Goal: Task Accomplishment & Management: Complete application form

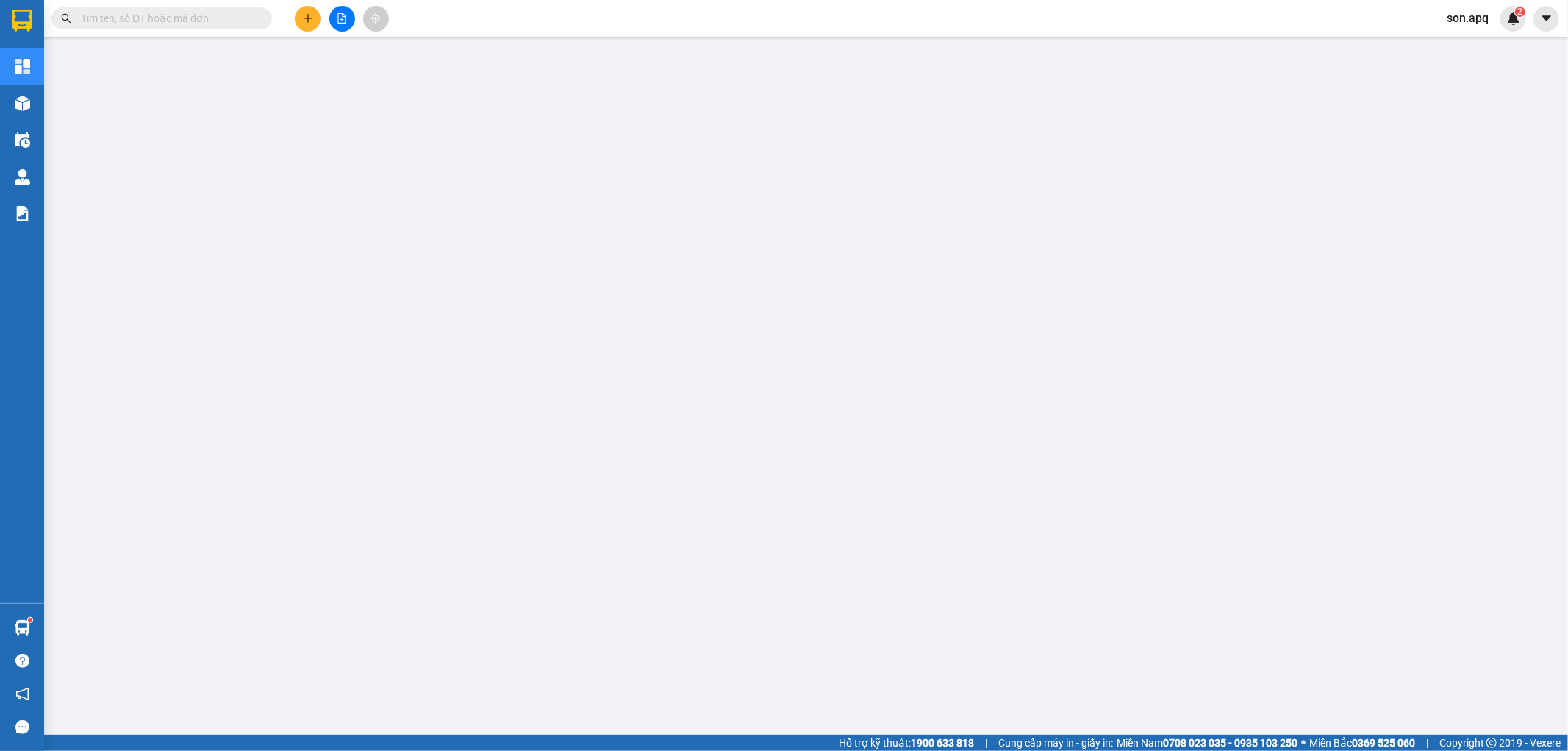
click at [209, 16] on input "text" at bounding box center [167, 18] width 174 height 16
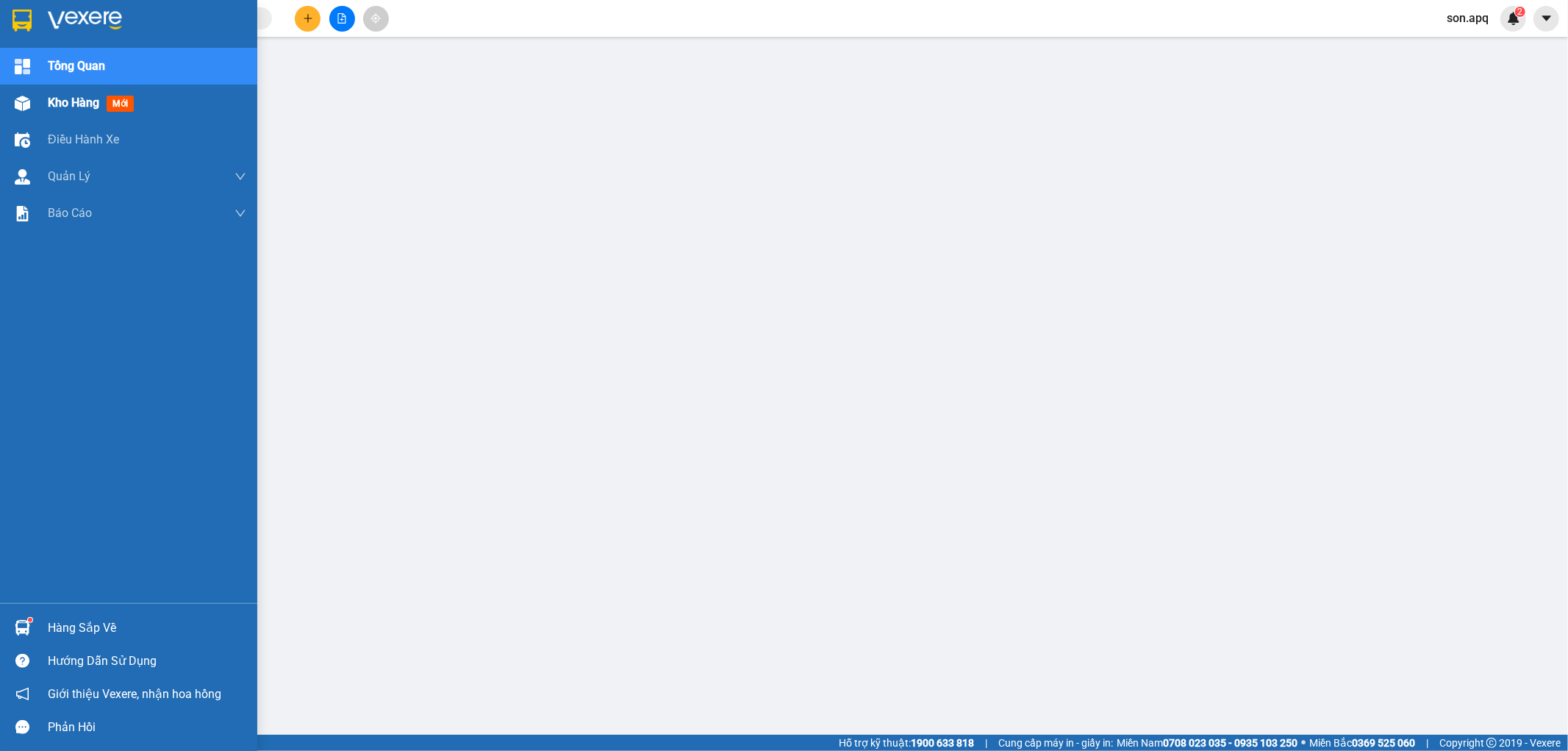
click at [46, 103] on div "Kho hàng mới" at bounding box center [128, 102] width 257 height 37
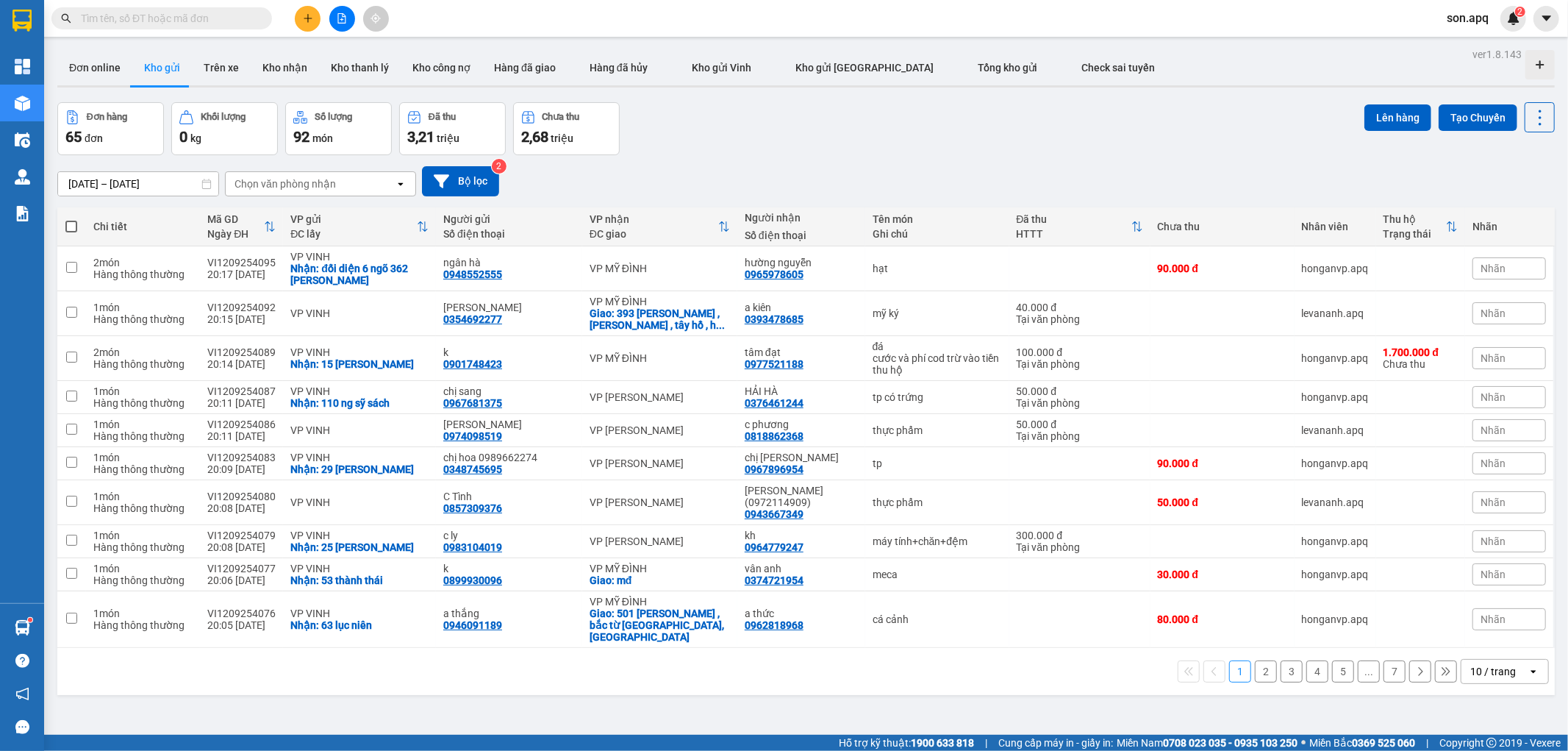
click at [229, 23] on input "text" at bounding box center [167, 18] width 174 height 16
click at [256, 103] on section "Kết quả tìm kiếm ( 0 ) Bộ lọc No Data son.apq 2 Tổng Quan Kho hàng mới Điều hàn…" at bounding box center [784, 375] width 1568 height 751
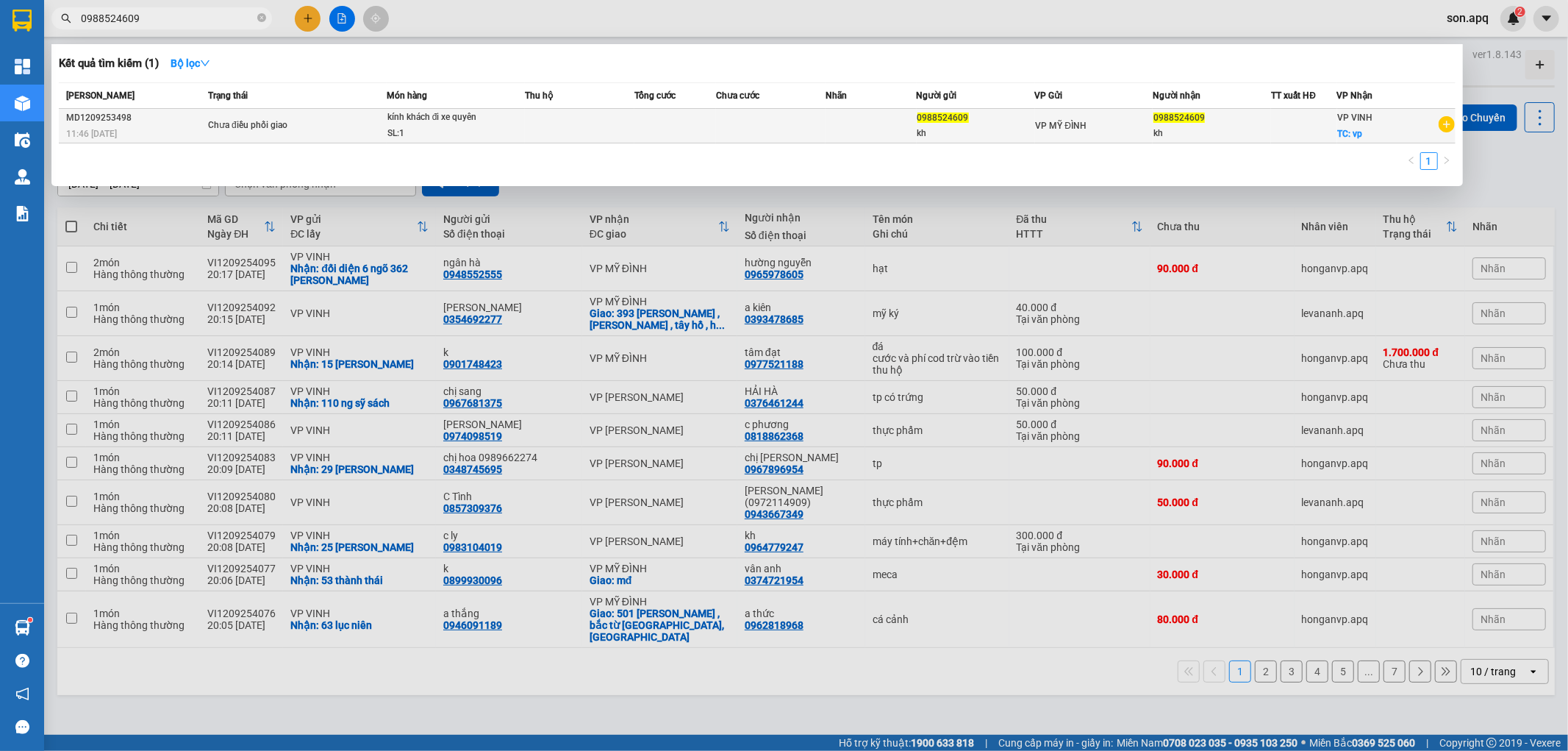
type input "0988524609"
click at [296, 130] on div "Chưa điều phối giao" at bounding box center [263, 126] width 111 height 16
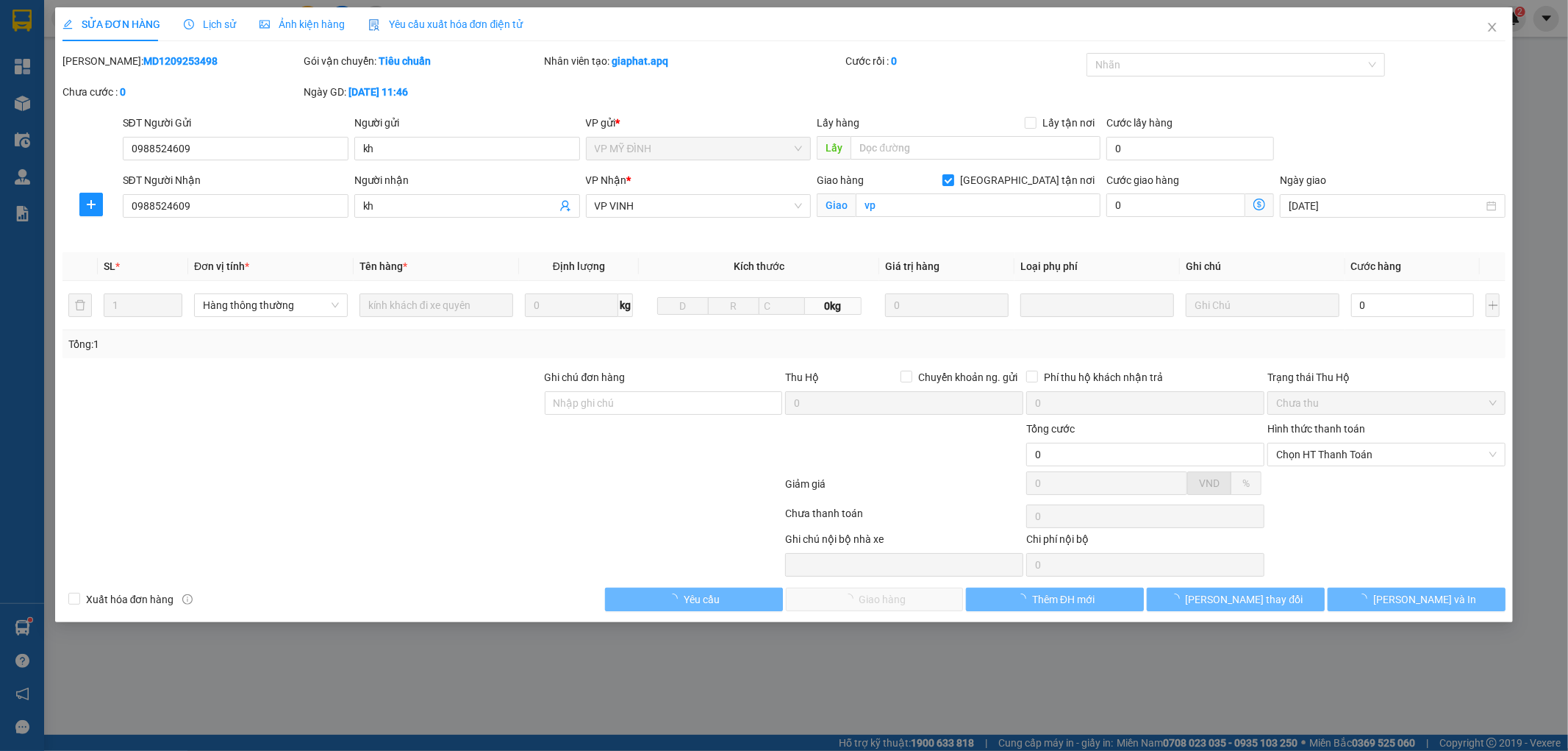
type input "0988524609"
type input "kh"
type input "0988524609"
type input "kh"
checkbox input "true"
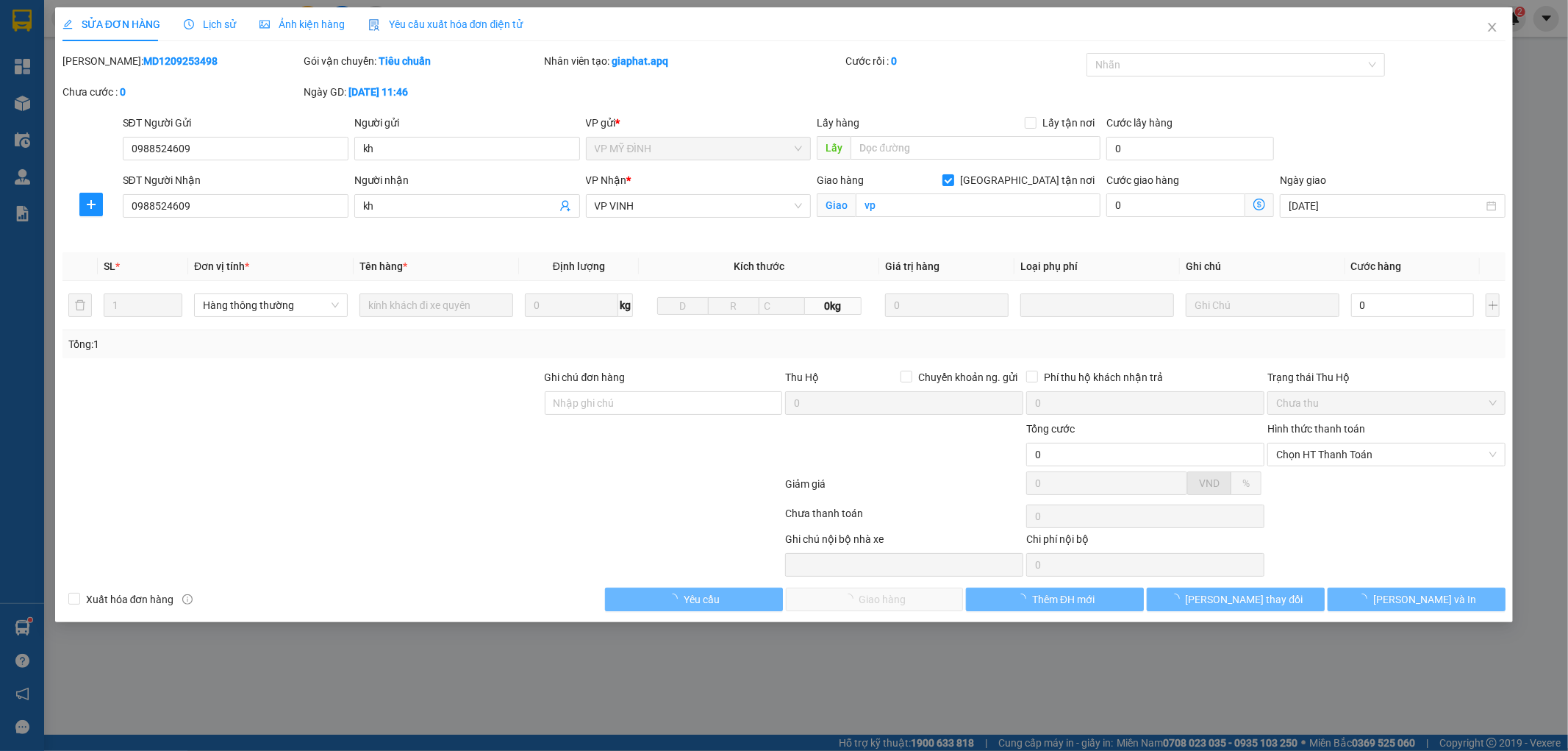
type input "vp"
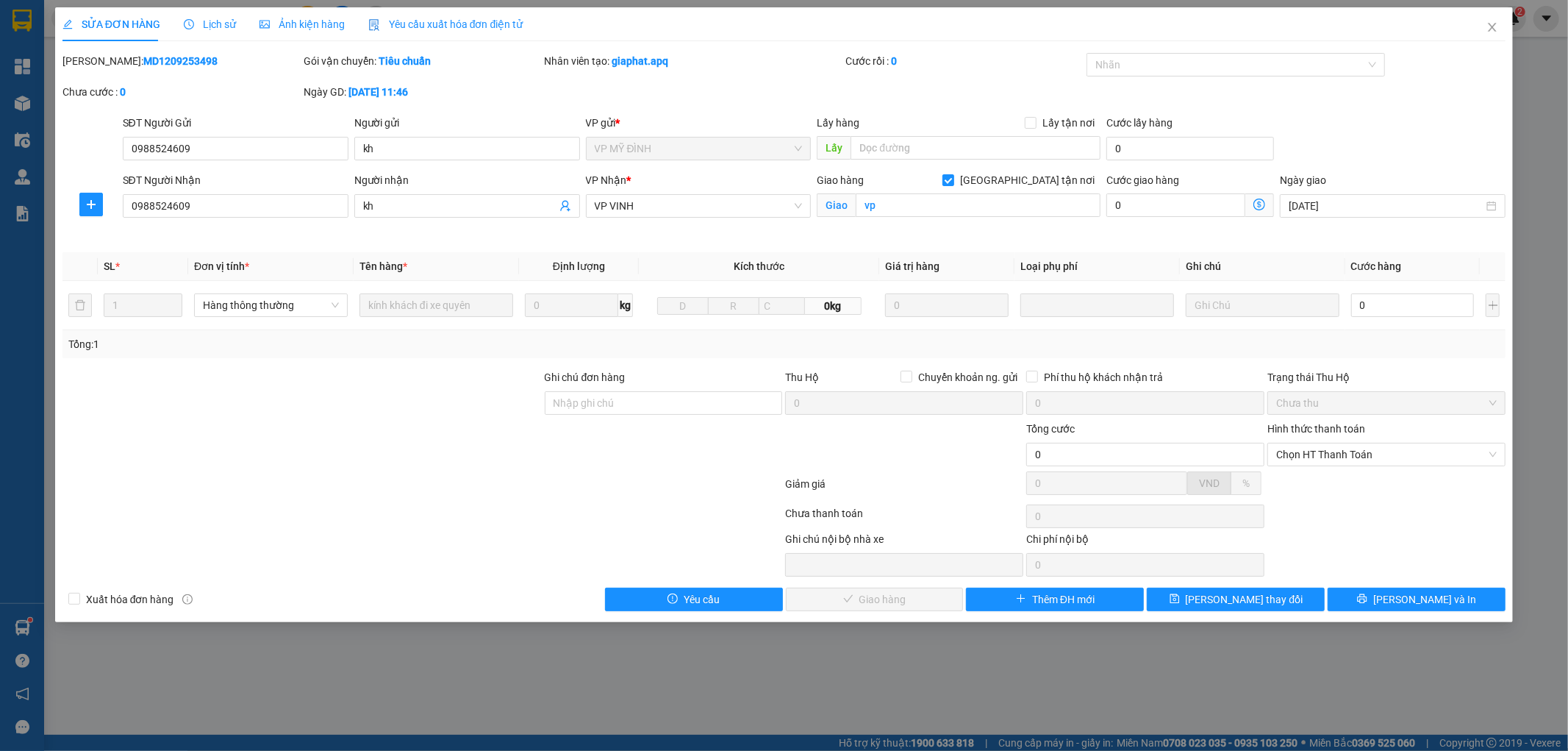
click at [220, 24] on span "Lịch sử" at bounding box center [209, 24] width 52 height 12
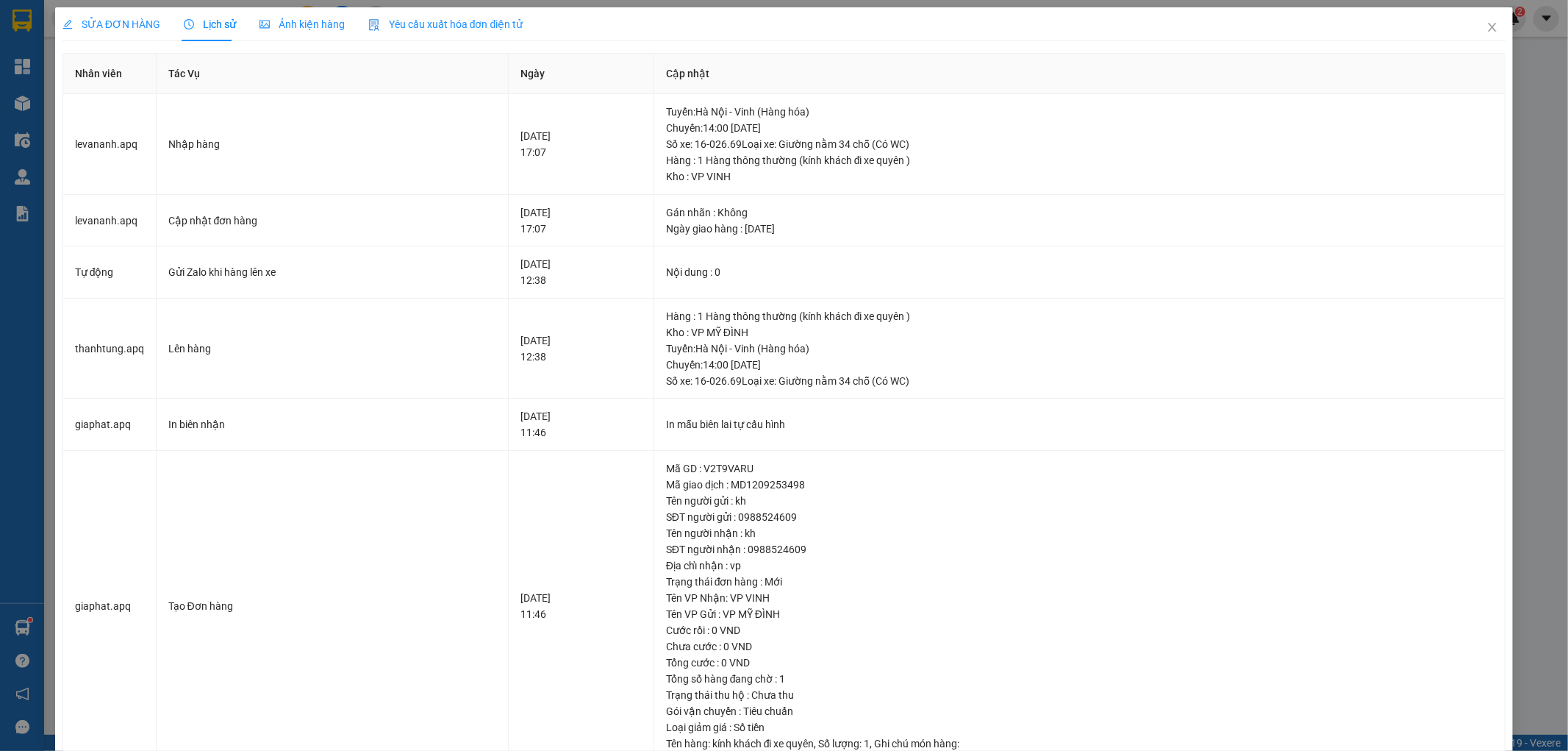
click at [129, 27] on span "SỬA ĐƠN HÀNG" at bounding box center [111, 24] width 98 height 12
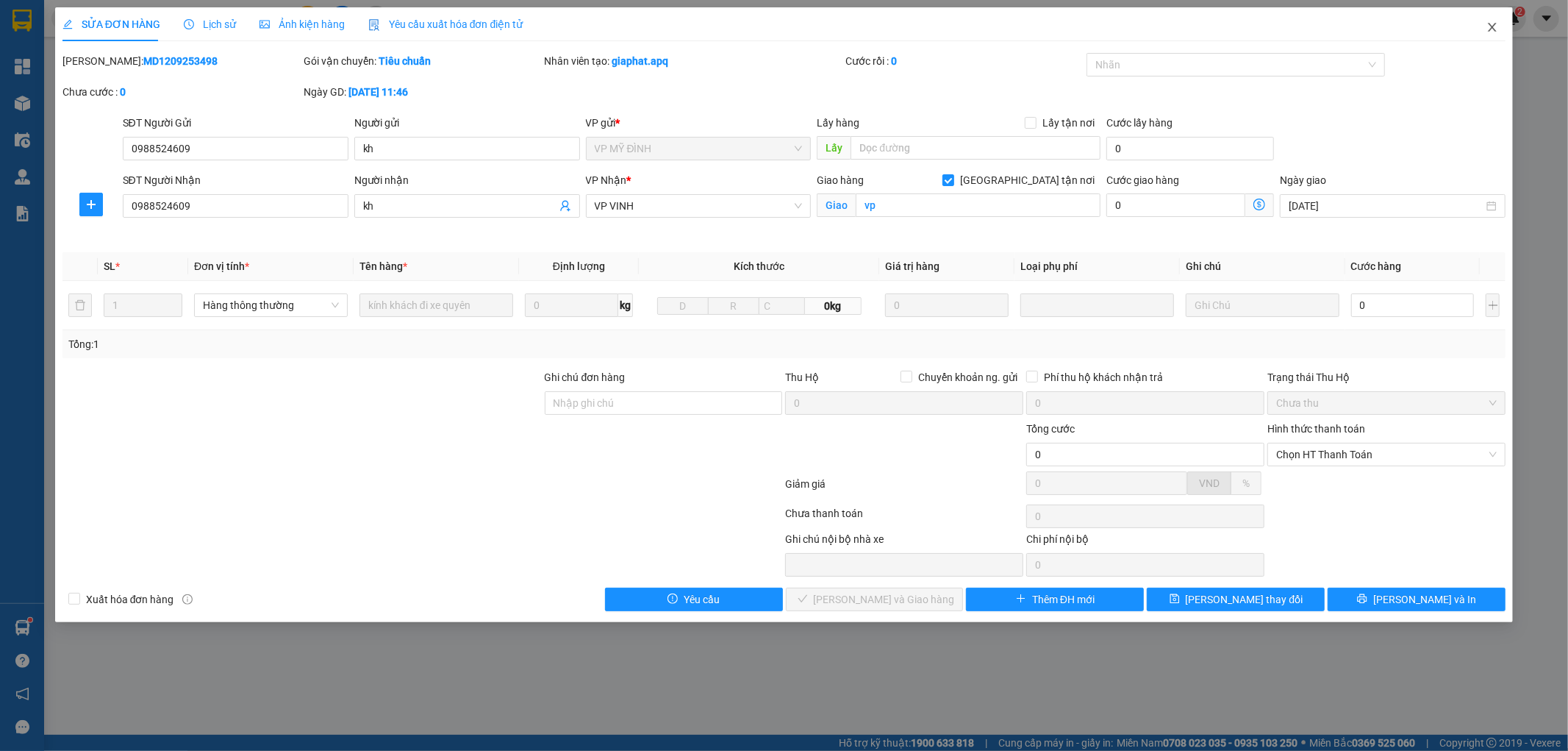
click at [1498, 22] on span "Close" at bounding box center [1492, 27] width 41 height 41
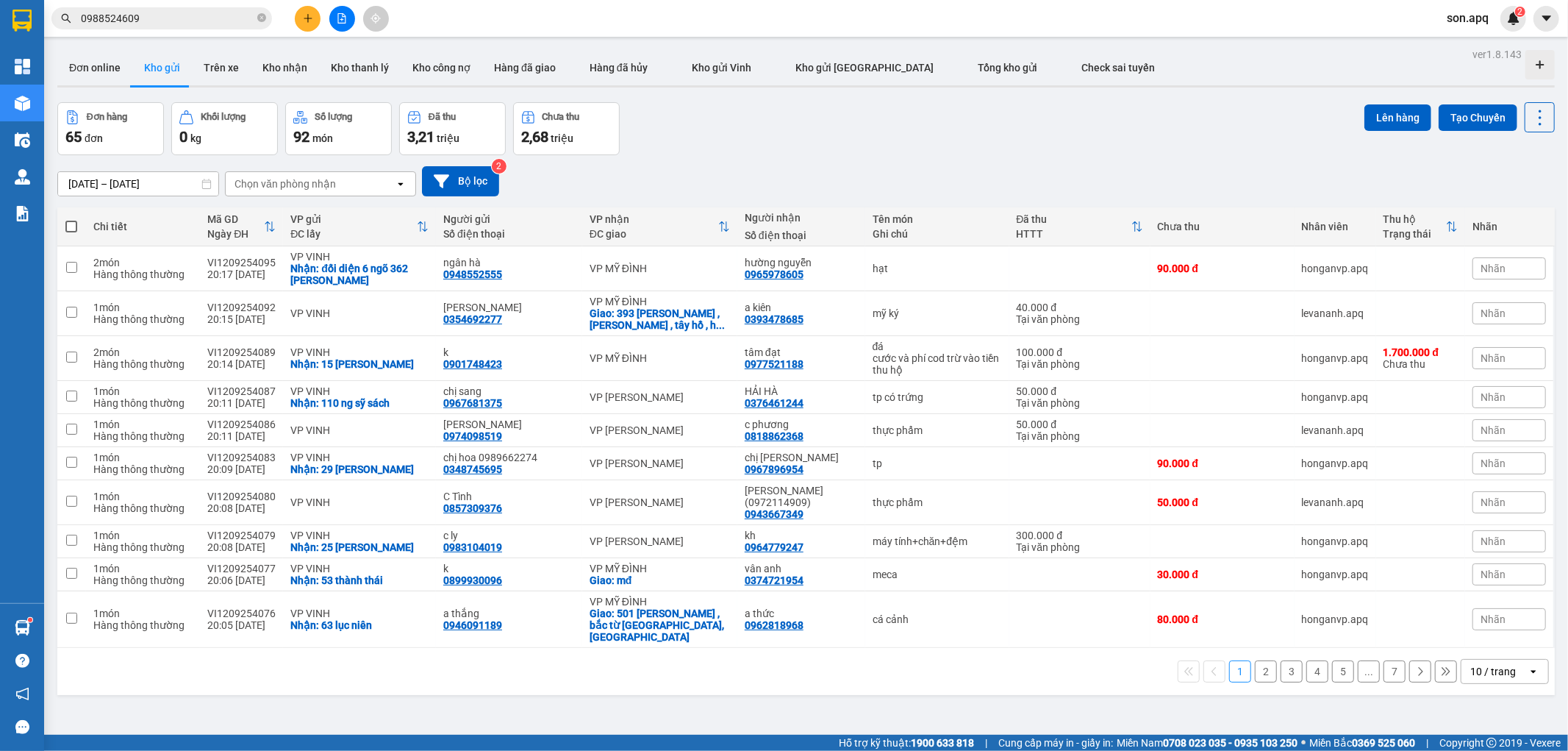
click at [736, 150] on div "Đơn hàng 65 đơn Khối lượng 0 kg Số lượng 92 món Đã thu 3,21 triệu Chưa thu 2,68…" at bounding box center [806, 129] width 1498 height 53
click at [260, 13] on icon "close-circle" at bounding box center [262, 17] width 9 height 9
click at [228, 21] on input "text" at bounding box center [167, 18] width 174 height 16
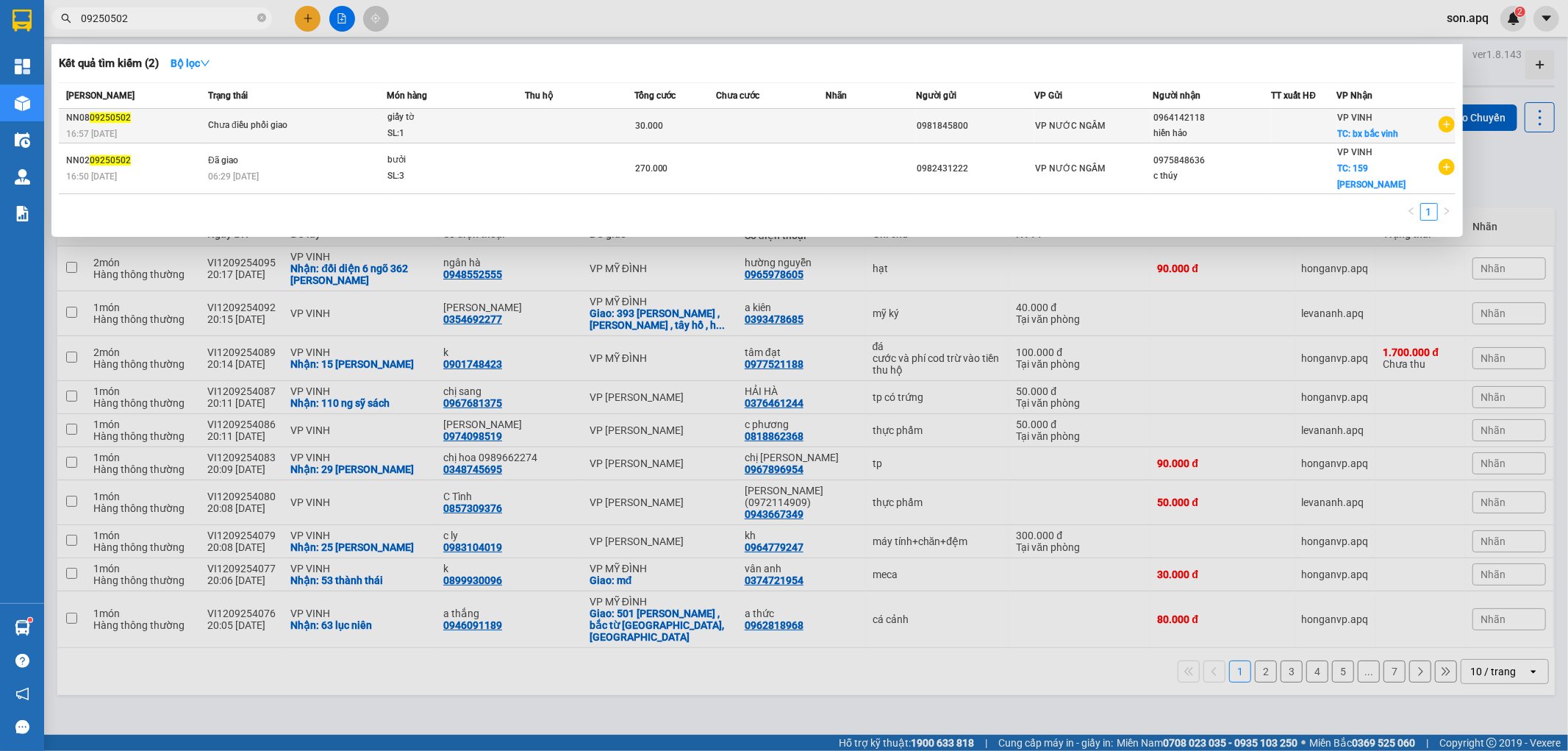
type input "09250502"
click at [511, 133] on span "giấy tờ SL: 1" at bounding box center [456, 125] width 136 height 32
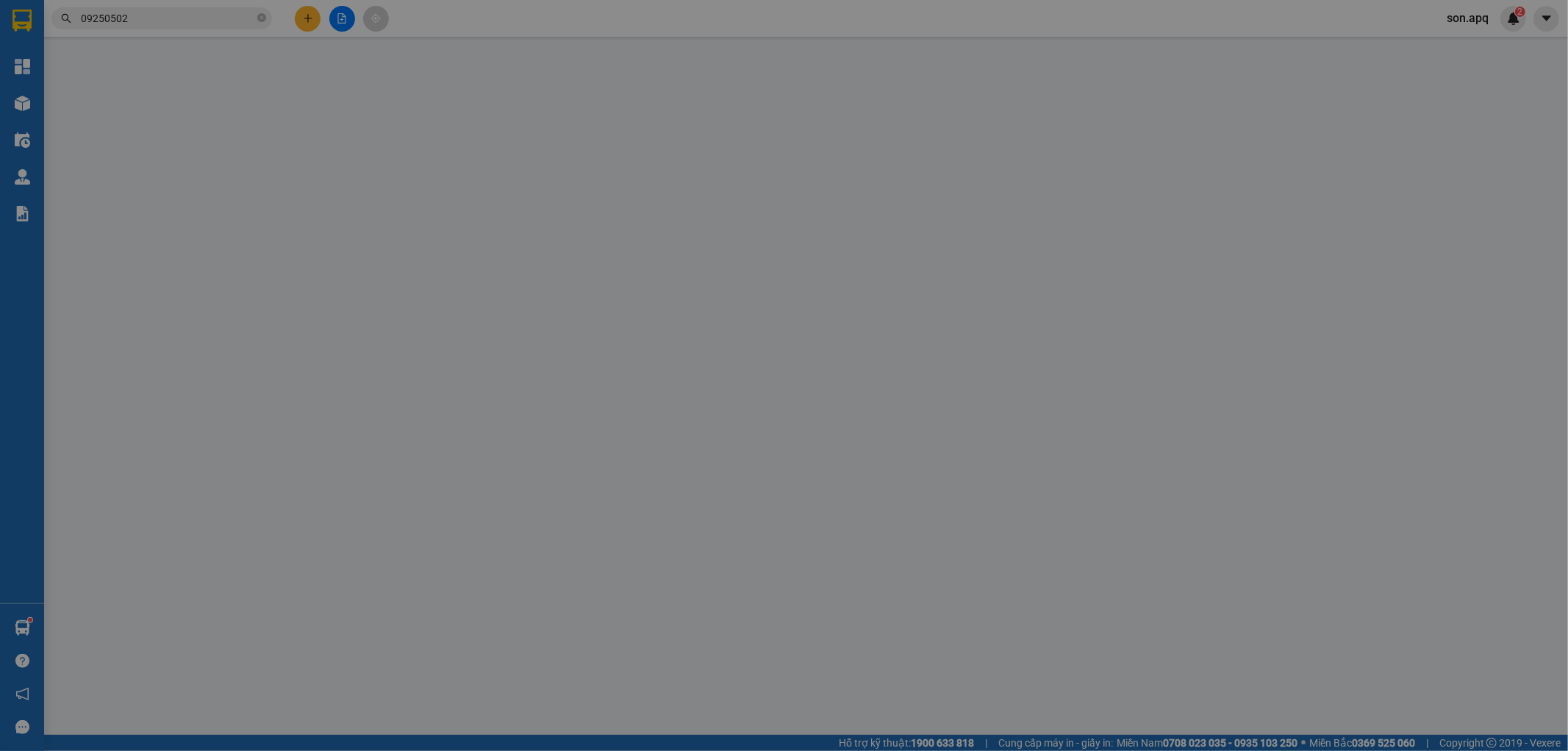
type input "0981845800"
type input "0964142118"
type input "hiền hảo"
checkbox input "true"
type input "bx bắc vinh"
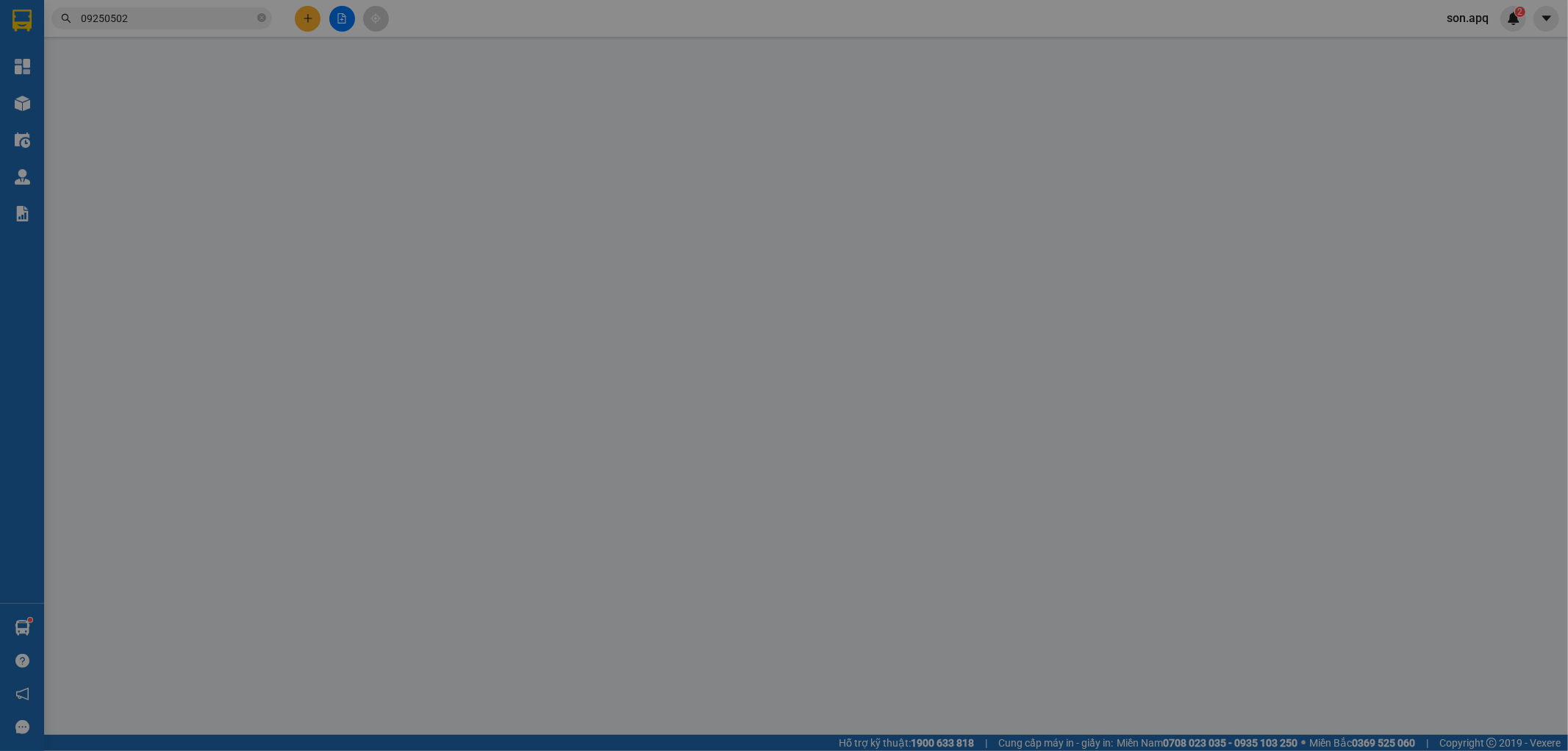
type input "30.000"
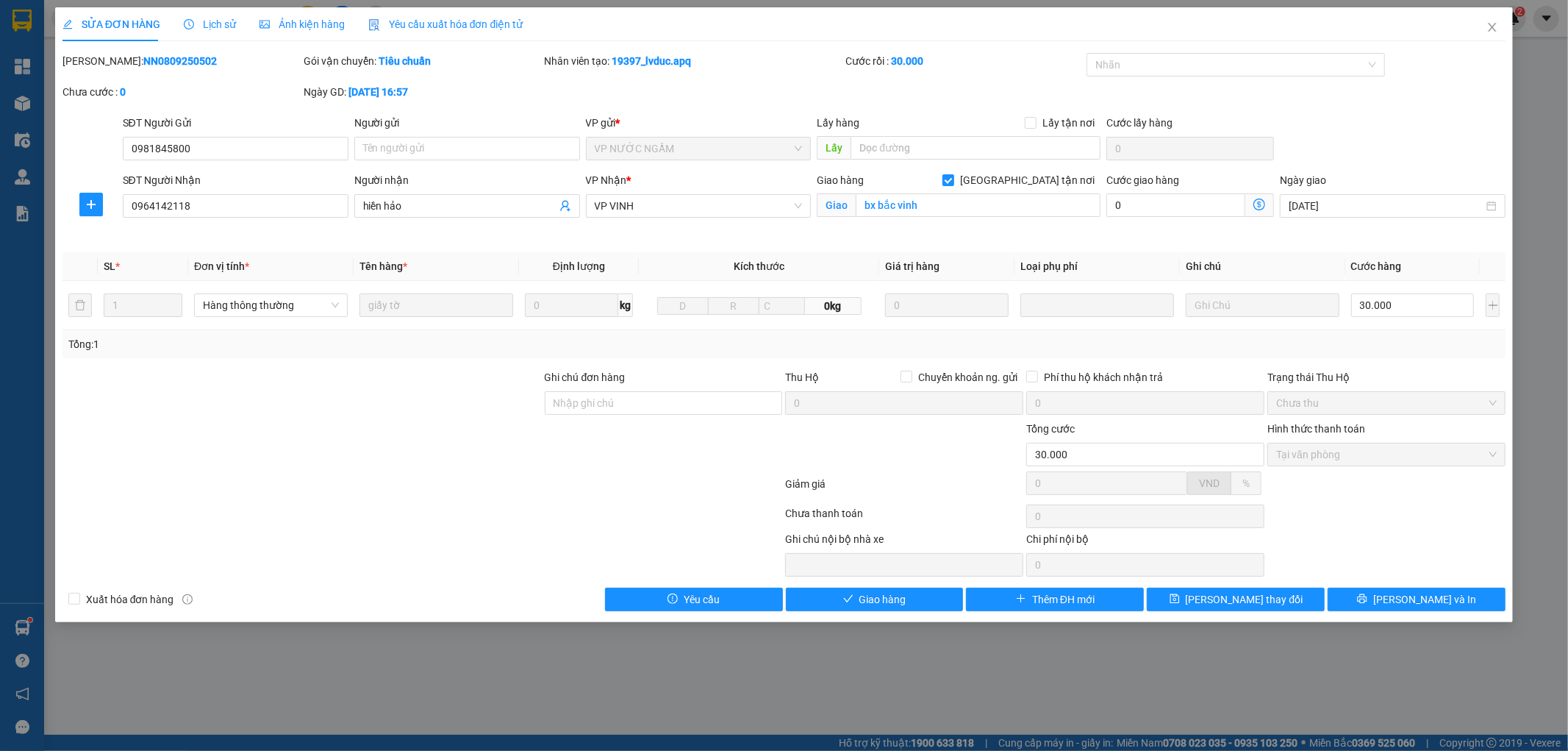
click at [208, 25] on span "Lịch sử" at bounding box center [209, 24] width 52 height 12
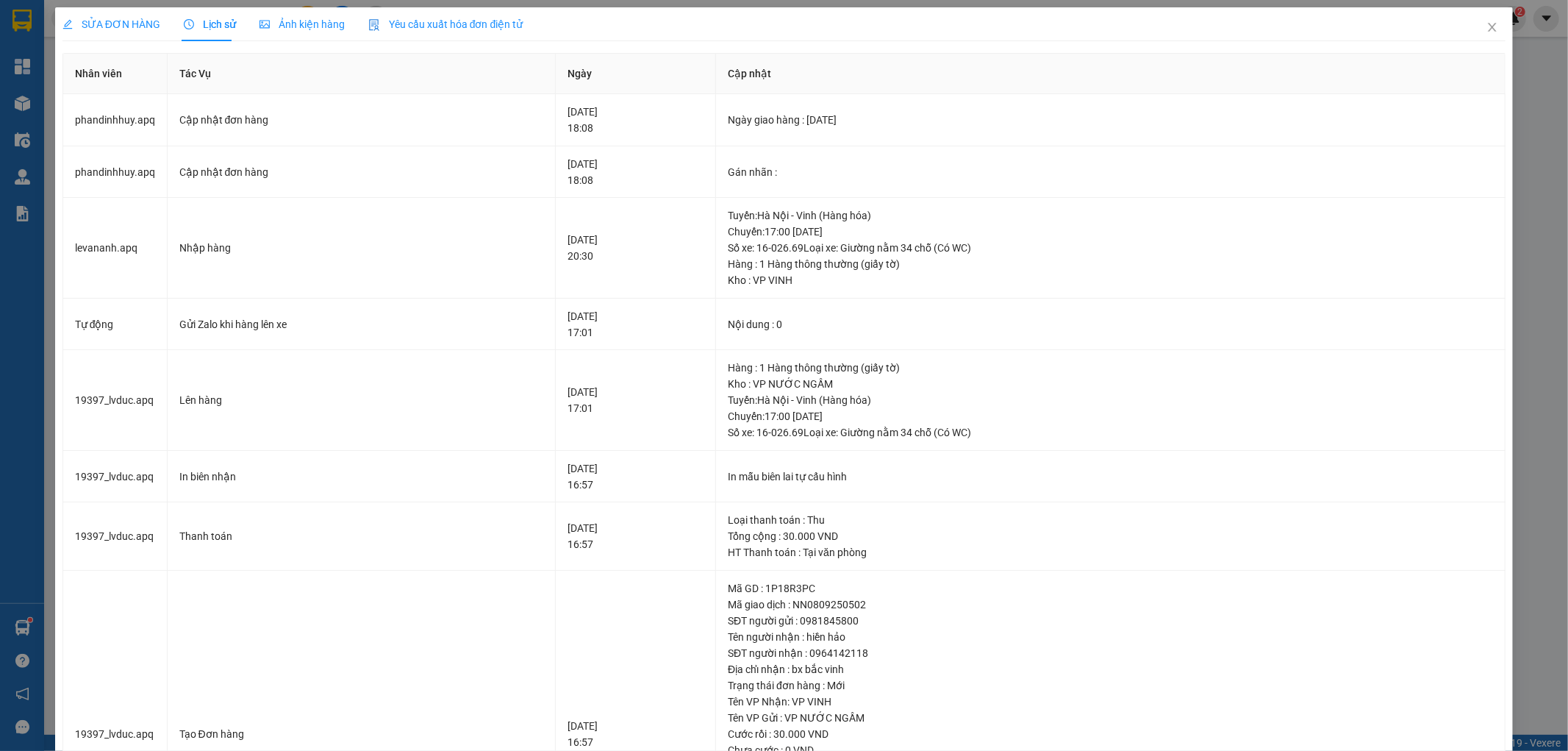
click at [123, 22] on span "SỬA ĐƠN HÀNG" at bounding box center [111, 24] width 98 height 12
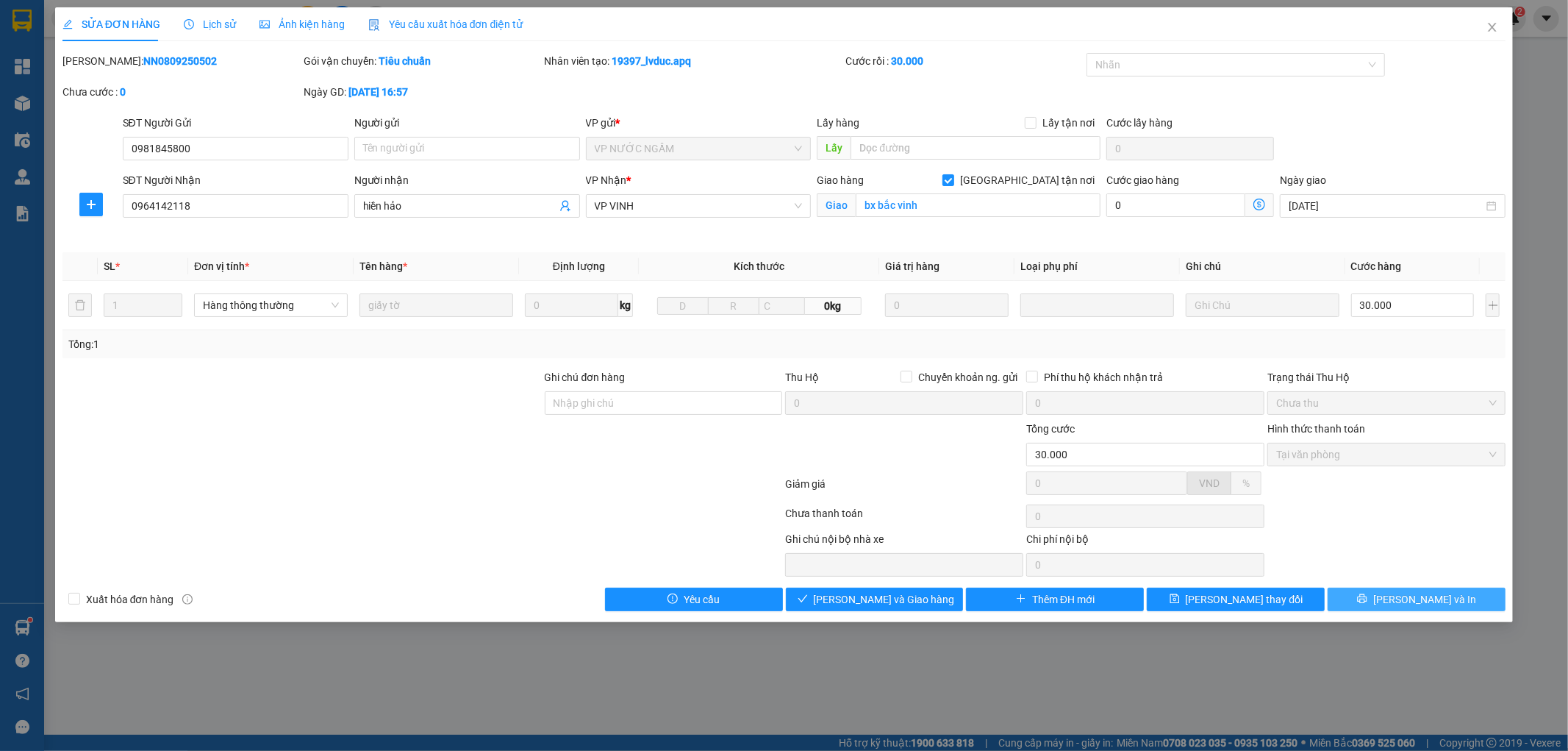
click at [1380, 604] on button "[PERSON_NAME] và In" at bounding box center [1416, 599] width 177 height 24
